Goal: Task Accomplishment & Management: Complete application form

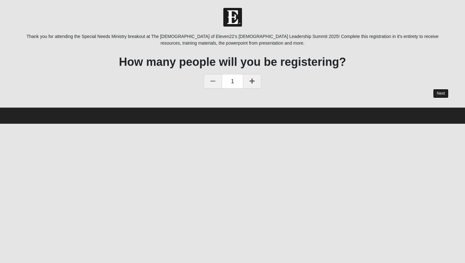
click at [439, 94] on link "Next" at bounding box center [441, 93] width 16 height 9
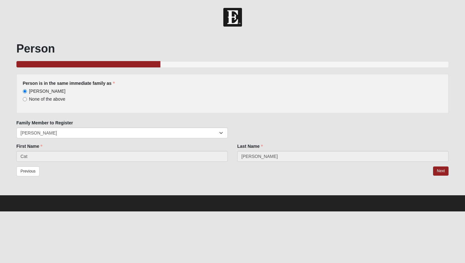
click at [449, 173] on div "Person 33.333333333333333333333333330% Complete Person is in the same immediate…" at bounding box center [233, 113] width 442 height 161
click at [442, 171] on link "Next" at bounding box center [441, 171] width 16 height 9
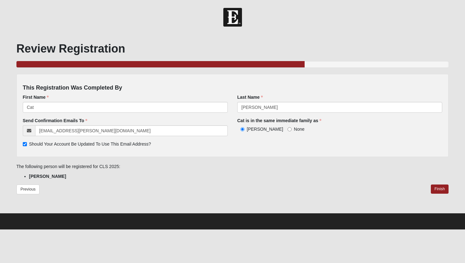
click at [294, 128] on span "None" at bounding box center [299, 129] width 10 height 5
click at [288, 128] on input "None" at bounding box center [290, 129] width 4 height 4
radio input "true"
click at [250, 127] on span "[PERSON_NAME]" at bounding box center [265, 129] width 36 height 5
click at [245, 127] on input "[PERSON_NAME]" at bounding box center [243, 129] width 4 height 4
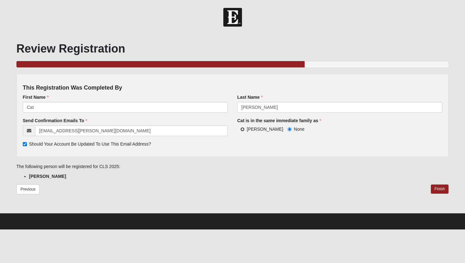
radio input "true"
click at [448, 197] on div "Previous Finish" at bounding box center [232, 194] width 433 height 18
click at [442, 189] on link "Finish" at bounding box center [440, 189] width 18 height 9
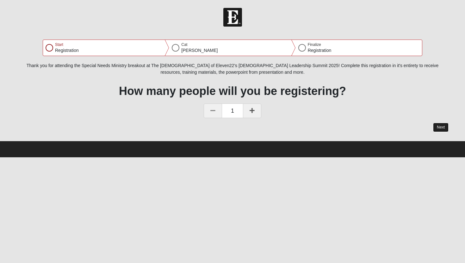
click at [441, 126] on button "Next" at bounding box center [441, 127] width 16 height 9
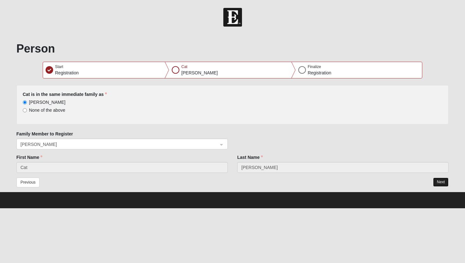
click at [444, 184] on button "Next" at bounding box center [441, 182] width 16 height 9
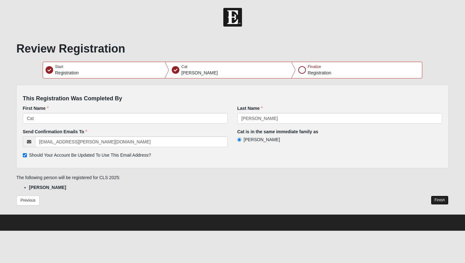
click at [431, 202] on button "Finish" at bounding box center [440, 200] width 18 height 9
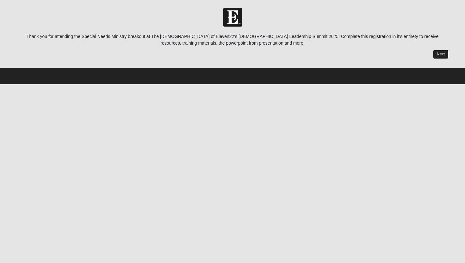
click at [437, 54] on link "Next" at bounding box center [441, 54] width 16 height 9
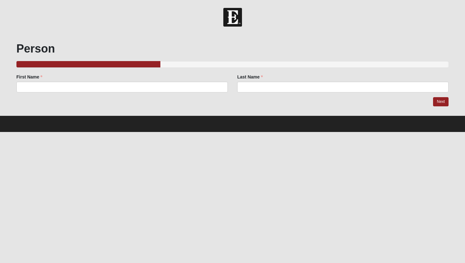
click at [177, 97] on div "First Name First Name is required." at bounding box center [122, 85] width 221 height 23
click at [177, 89] on input "First Name" at bounding box center [121, 87] width 211 height 11
type input "Caterina"
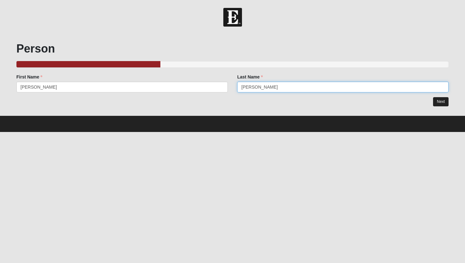
type input "[PERSON_NAME]"
click at [446, 99] on link "Next" at bounding box center [441, 101] width 16 height 9
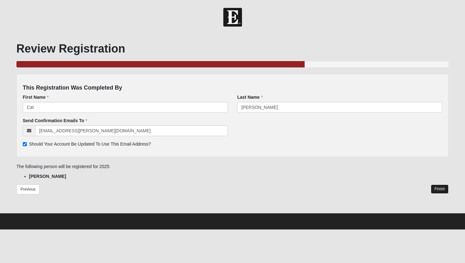
click at [444, 189] on link "Finish" at bounding box center [440, 189] width 18 height 9
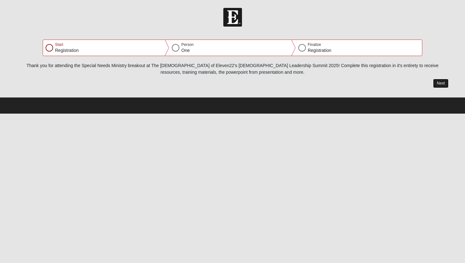
click at [441, 86] on button "Next" at bounding box center [441, 83] width 16 height 9
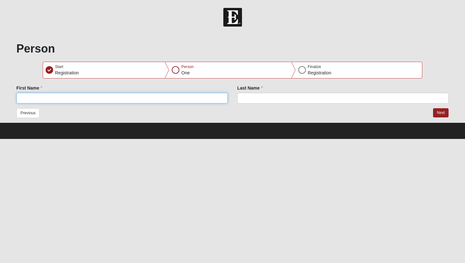
click at [205, 101] on input "First Name" at bounding box center [121, 98] width 211 height 11
type input "Cat"
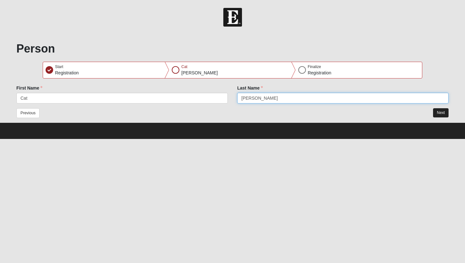
type input "[PERSON_NAME]"
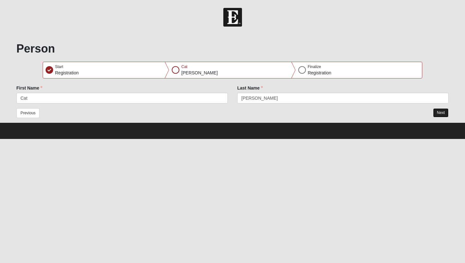
click at [439, 115] on button "Next" at bounding box center [441, 112] width 16 height 9
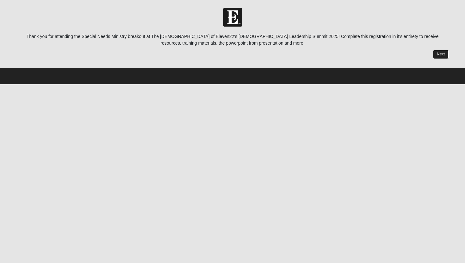
click at [442, 54] on link "Next" at bounding box center [441, 54] width 16 height 9
click at [437, 54] on link "Next" at bounding box center [441, 54] width 16 height 9
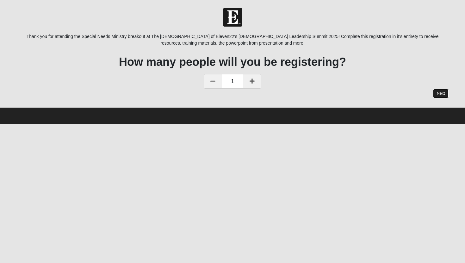
click at [438, 92] on link "Next" at bounding box center [441, 93] width 16 height 9
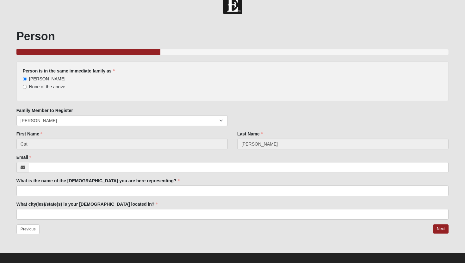
scroll to position [18, 0]
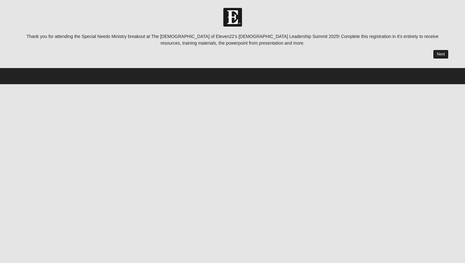
click at [437, 50] on link "Next" at bounding box center [441, 54] width 16 height 9
click at [438, 57] on link "Next" at bounding box center [441, 54] width 16 height 9
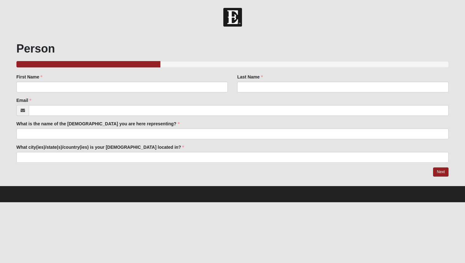
click at [229, 86] on div "First Name First Name is required." at bounding box center [122, 85] width 221 height 23
click at [219, 89] on input "First Name" at bounding box center [121, 87] width 211 height 11
type input "Caterina"
type input "Griffith"
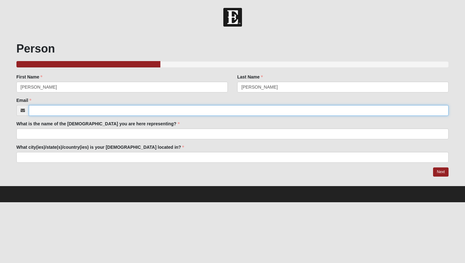
type input "caterina.griffith@coe22.com"
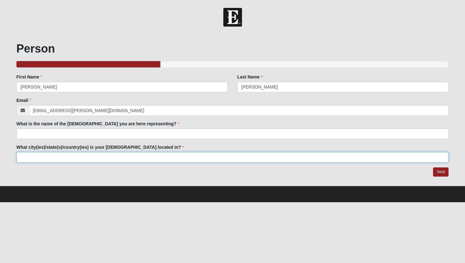
type input "Jacksonville"
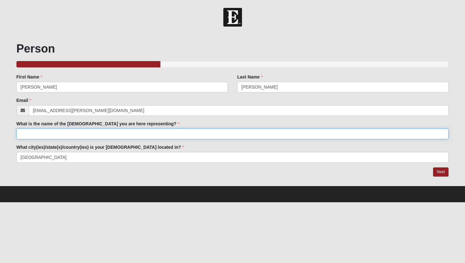
click at [111, 134] on input "What is the name of the church you are here representing?" at bounding box center [232, 134] width 433 height 11
type input "O"
type input "COE22"
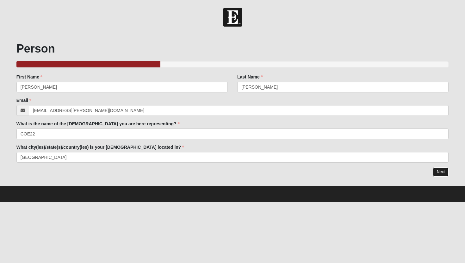
click at [440, 172] on link "Next" at bounding box center [441, 171] width 16 height 9
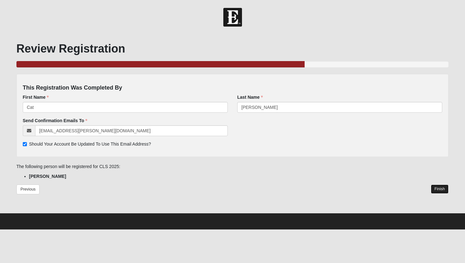
click at [443, 188] on link "Finish" at bounding box center [440, 189] width 18 height 9
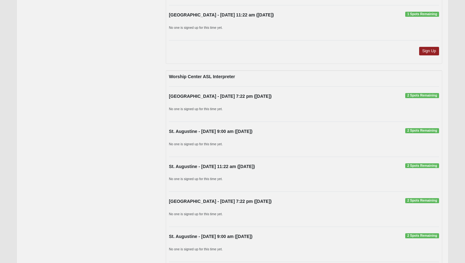
scroll to position [914, 0]
